Goal: Check status: Check status

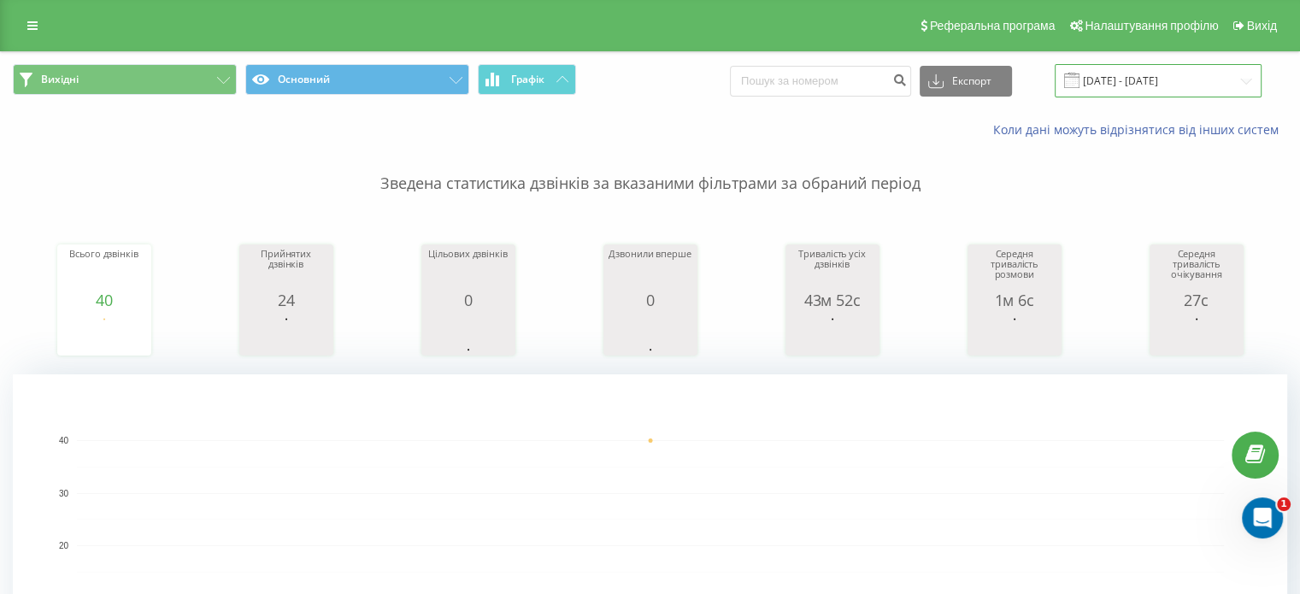
click at [1131, 83] on input "[DATE] - [DATE]" at bounding box center [1157, 80] width 207 height 33
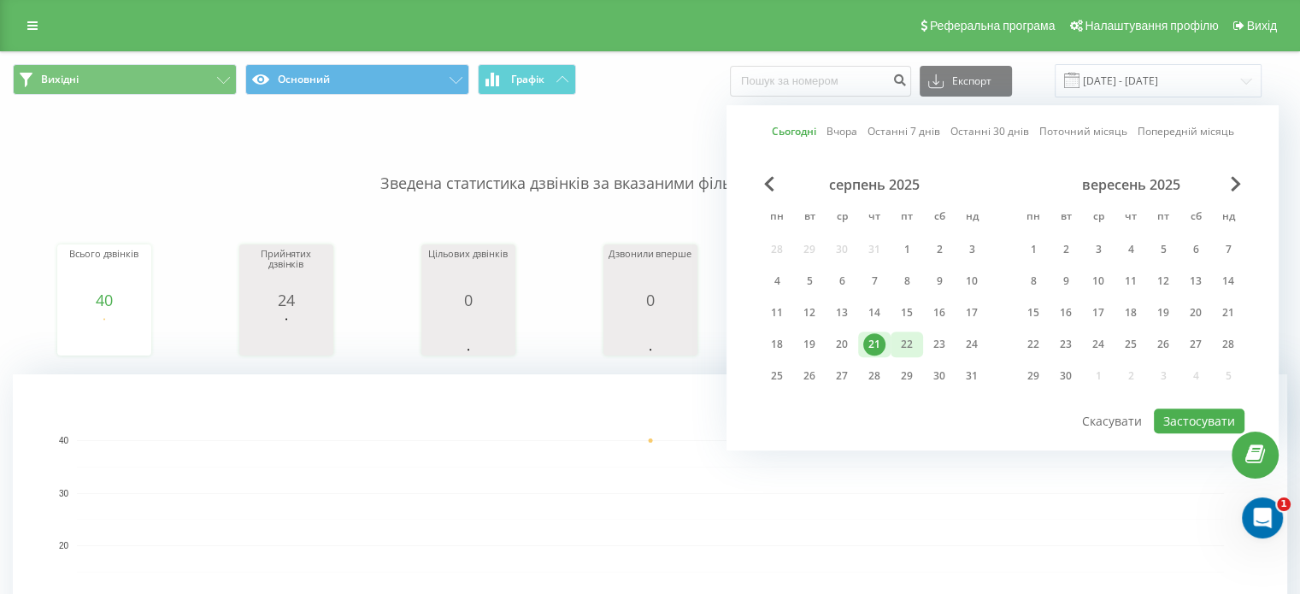
click at [899, 338] on div "22" at bounding box center [907, 344] width 22 height 22
click at [1195, 414] on button "Застосувати" at bounding box center [1199, 420] width 91 height 25
type input "[DATE] - [DATE]"
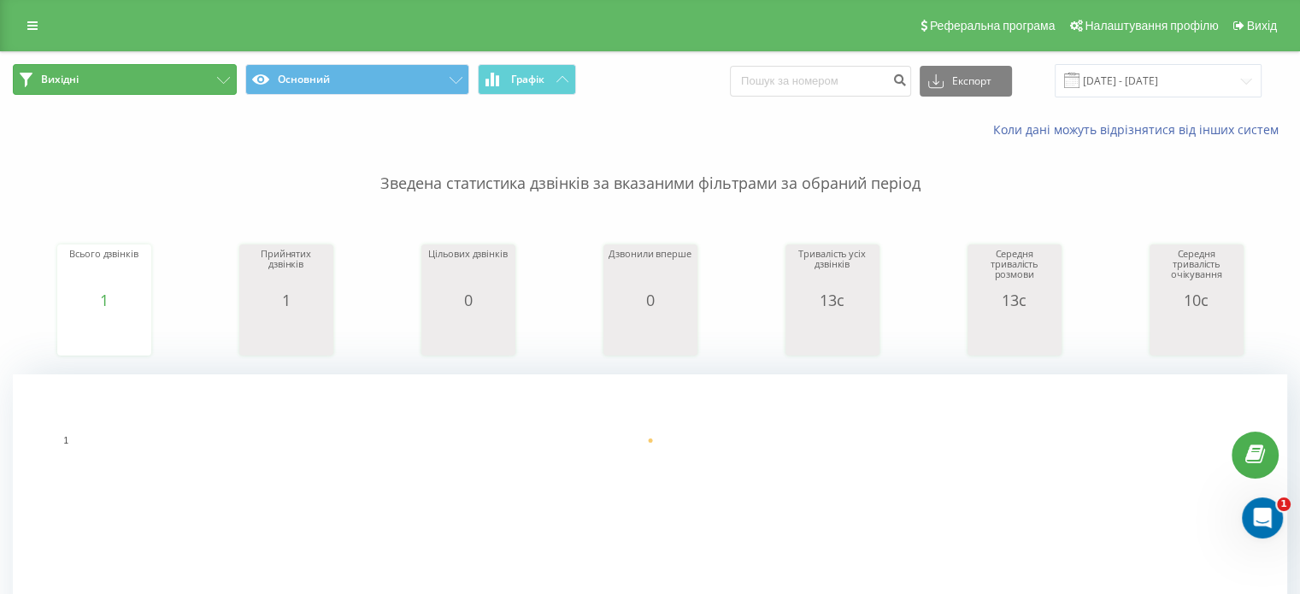
click at [167, 87] on button "Вихідні" at bounding box center [125, 79] width 224 height 31
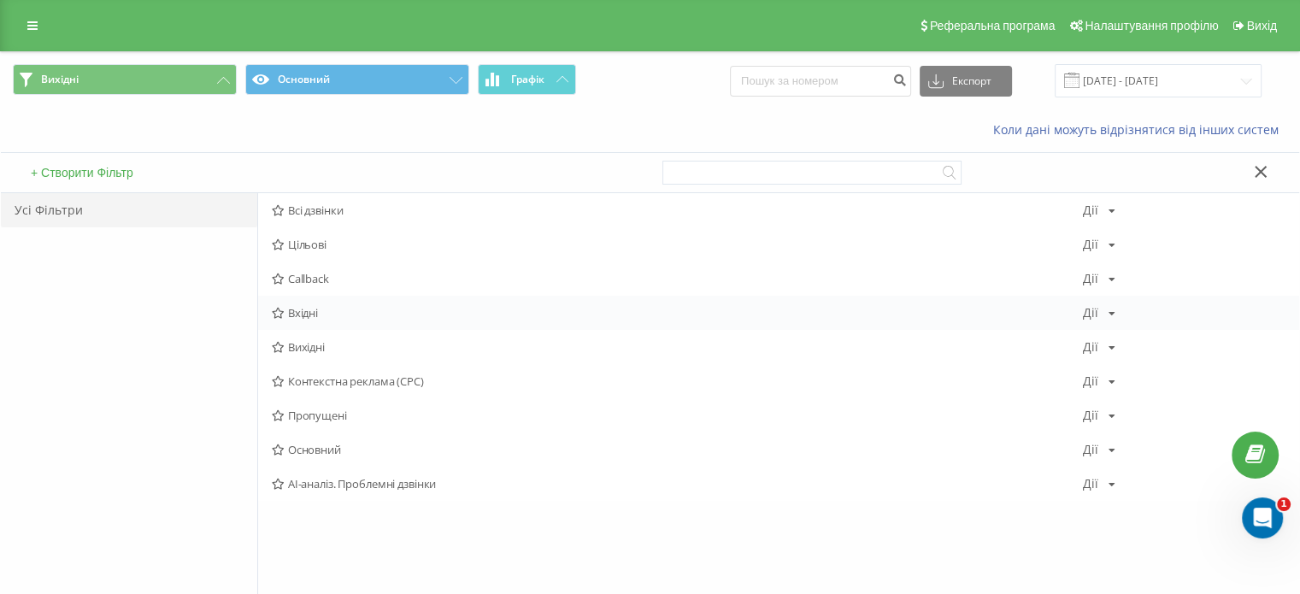
click at [307, 314] on span "Вхідні" at bounding box center [677, 313] width 811 height 12
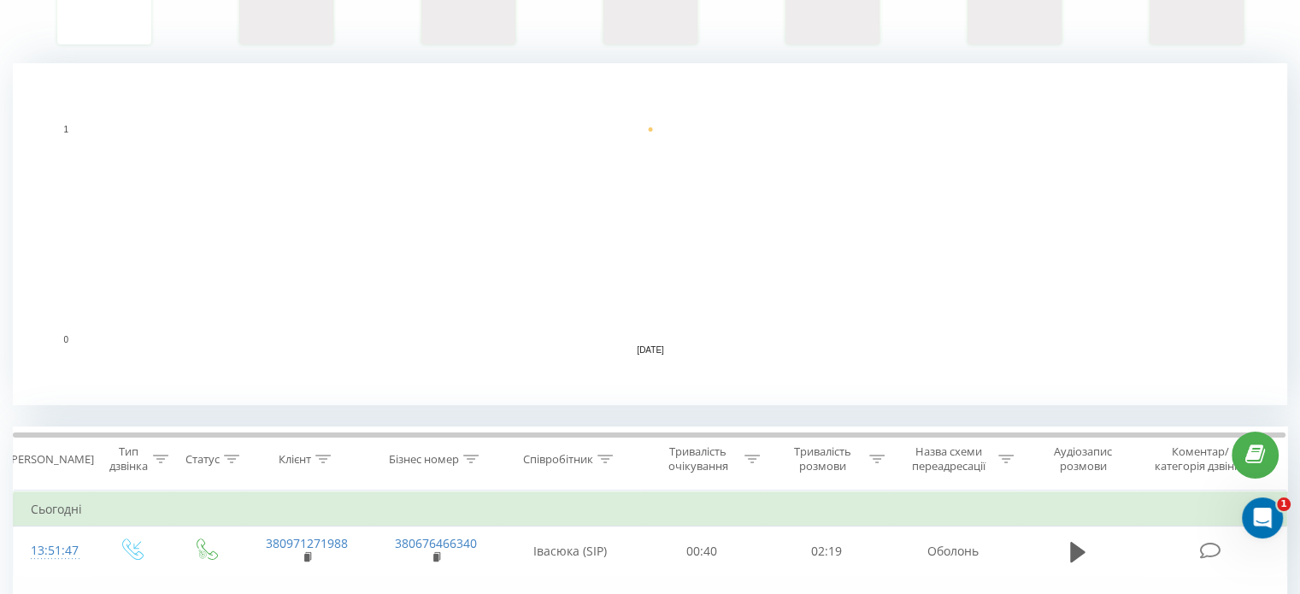
scroll to position [427, 0]
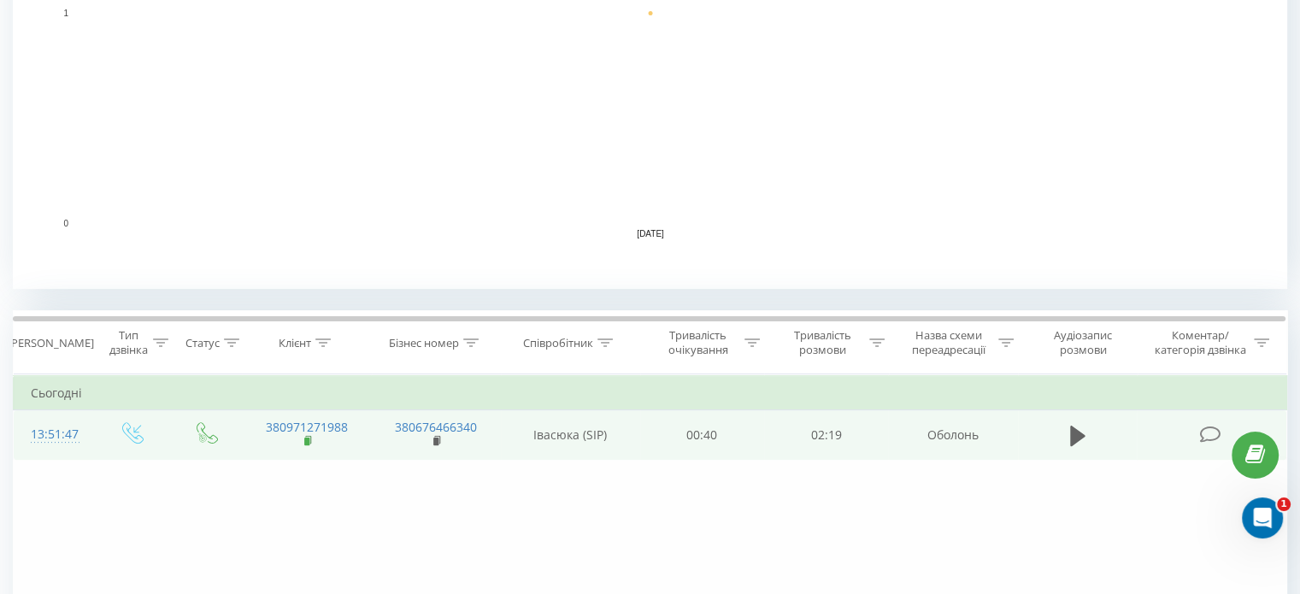
click at [311, 444] on icon at bounding box center [308, 441] width 9 height 12
